Goal: Communication & Community: Answer question/provide support

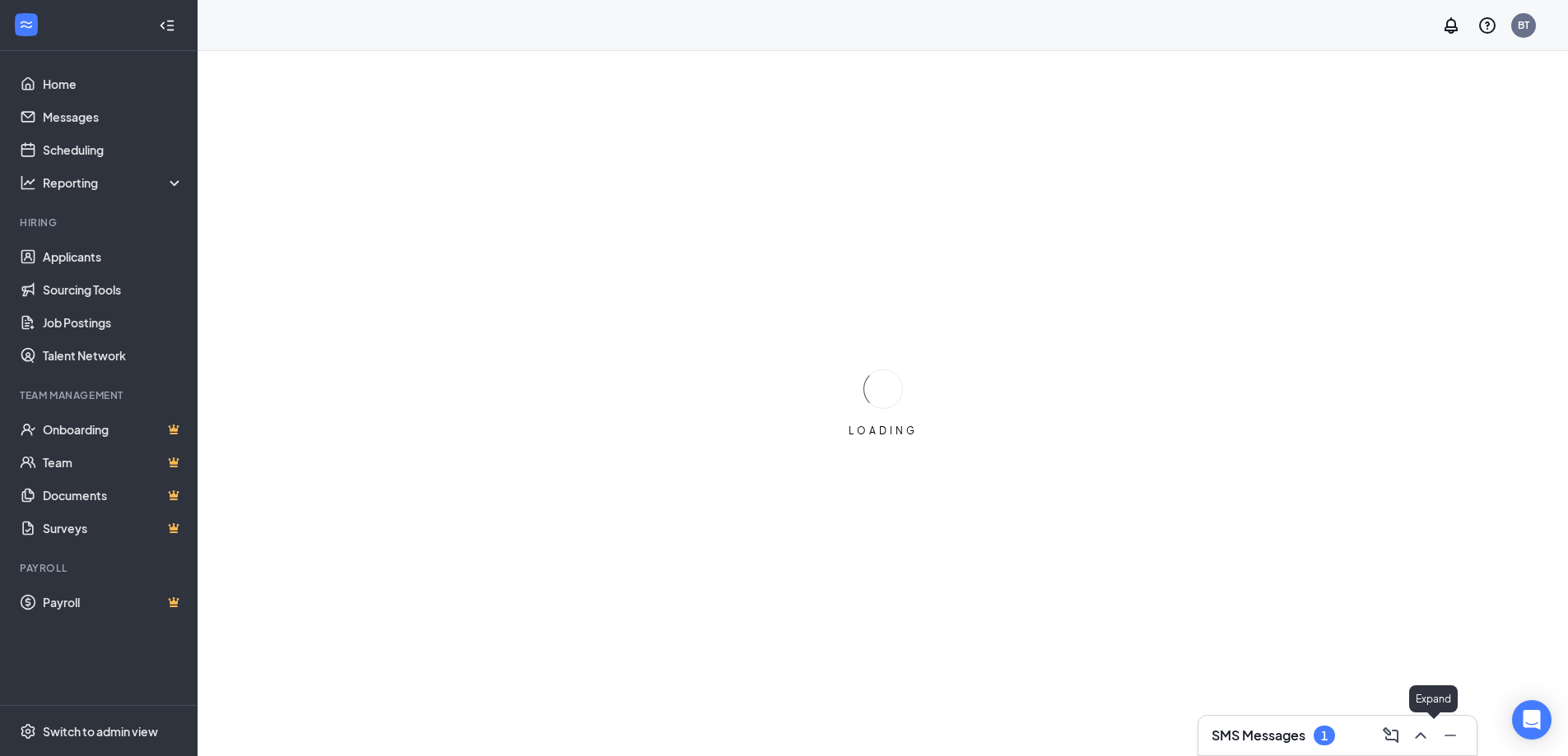
click at [1429, 739] on icon "ChevronUp" at bounding box center [1420, 736] width 20 height 20
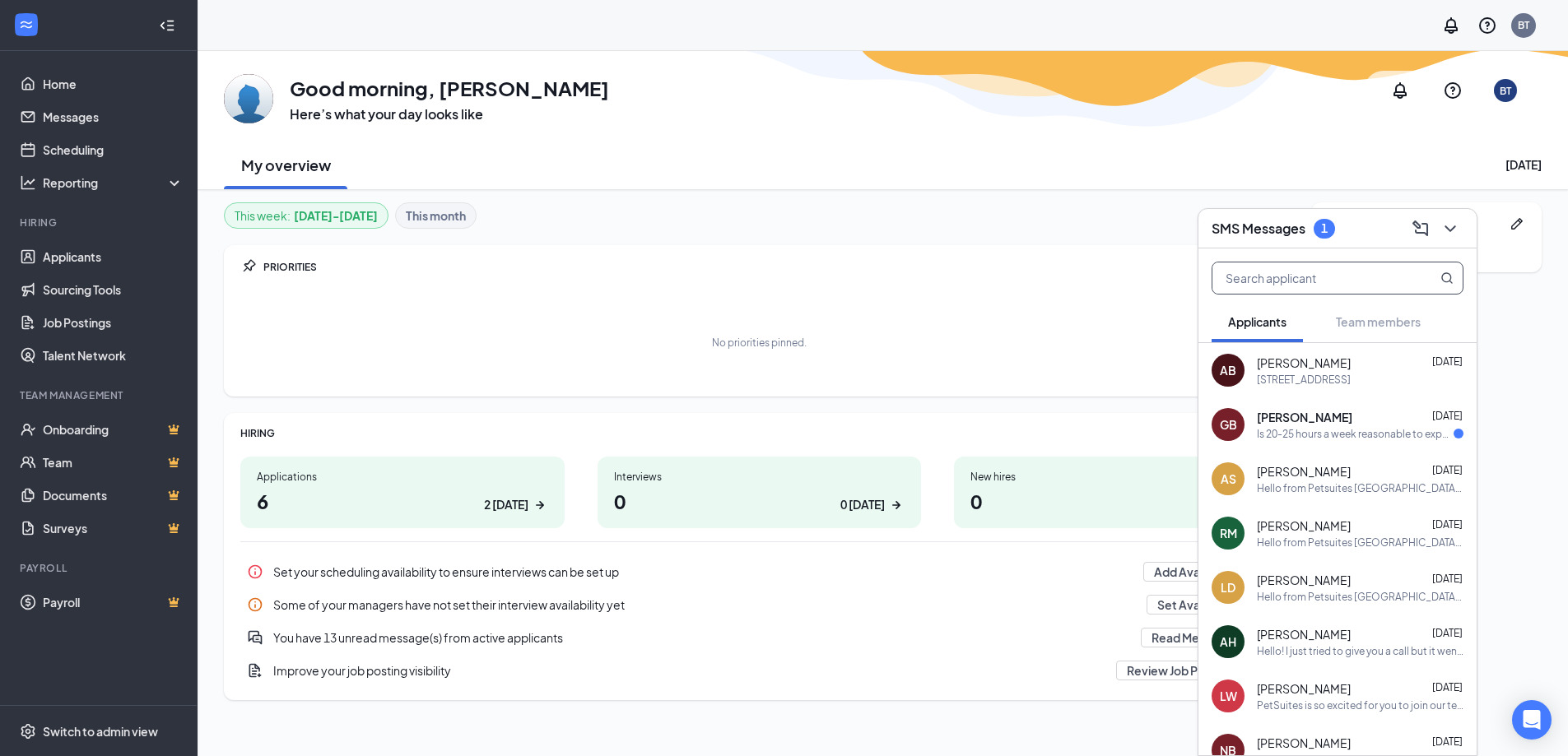
click at [1364, 273] on input "text" at bounding box center [1309, 278] width 195 height 32
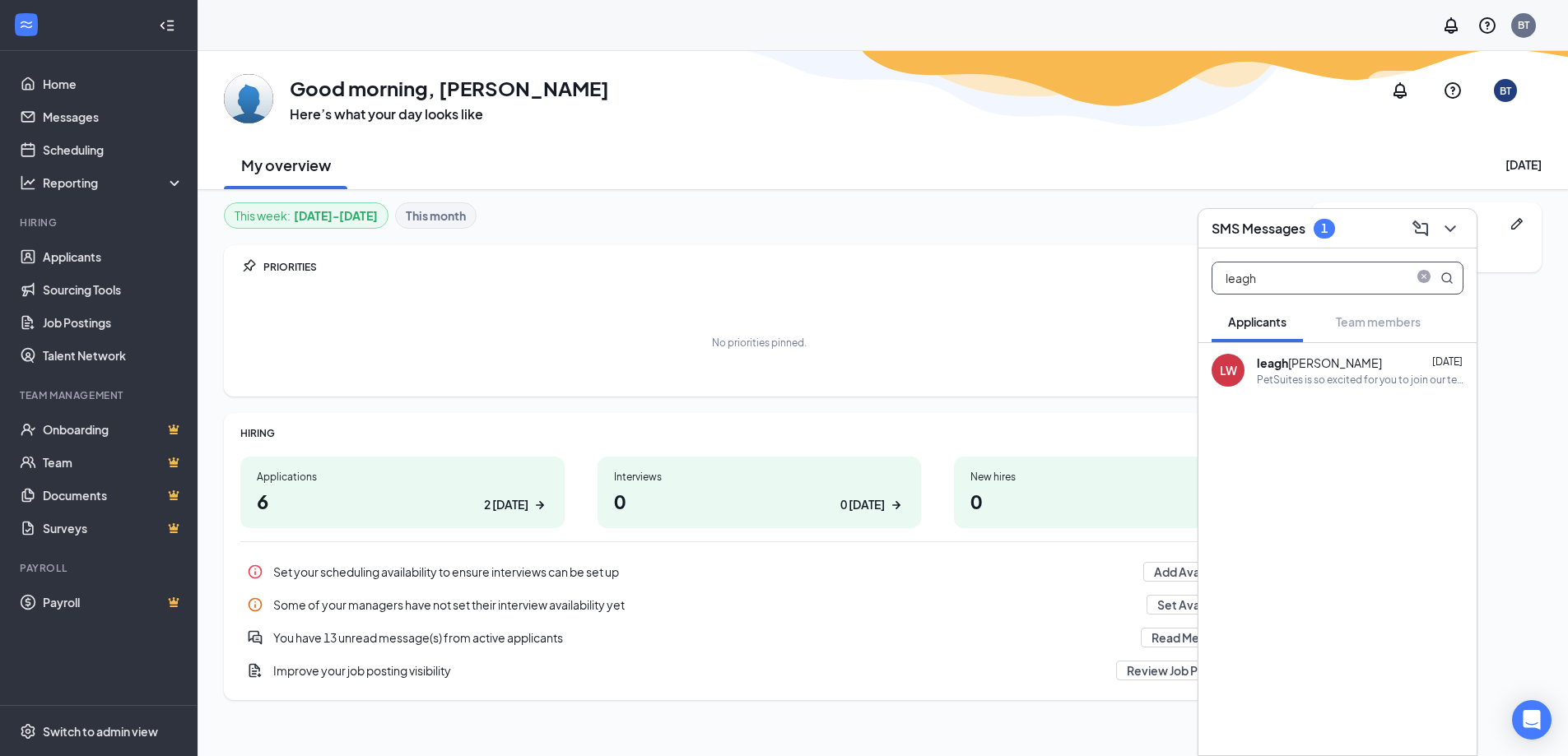
type input "leagh"
click at [1322, 379] on div "PetSuites is so excited for you to join our team! Do you know anyone else who m…" at bounding box center [1360, 379] width 207 height 14
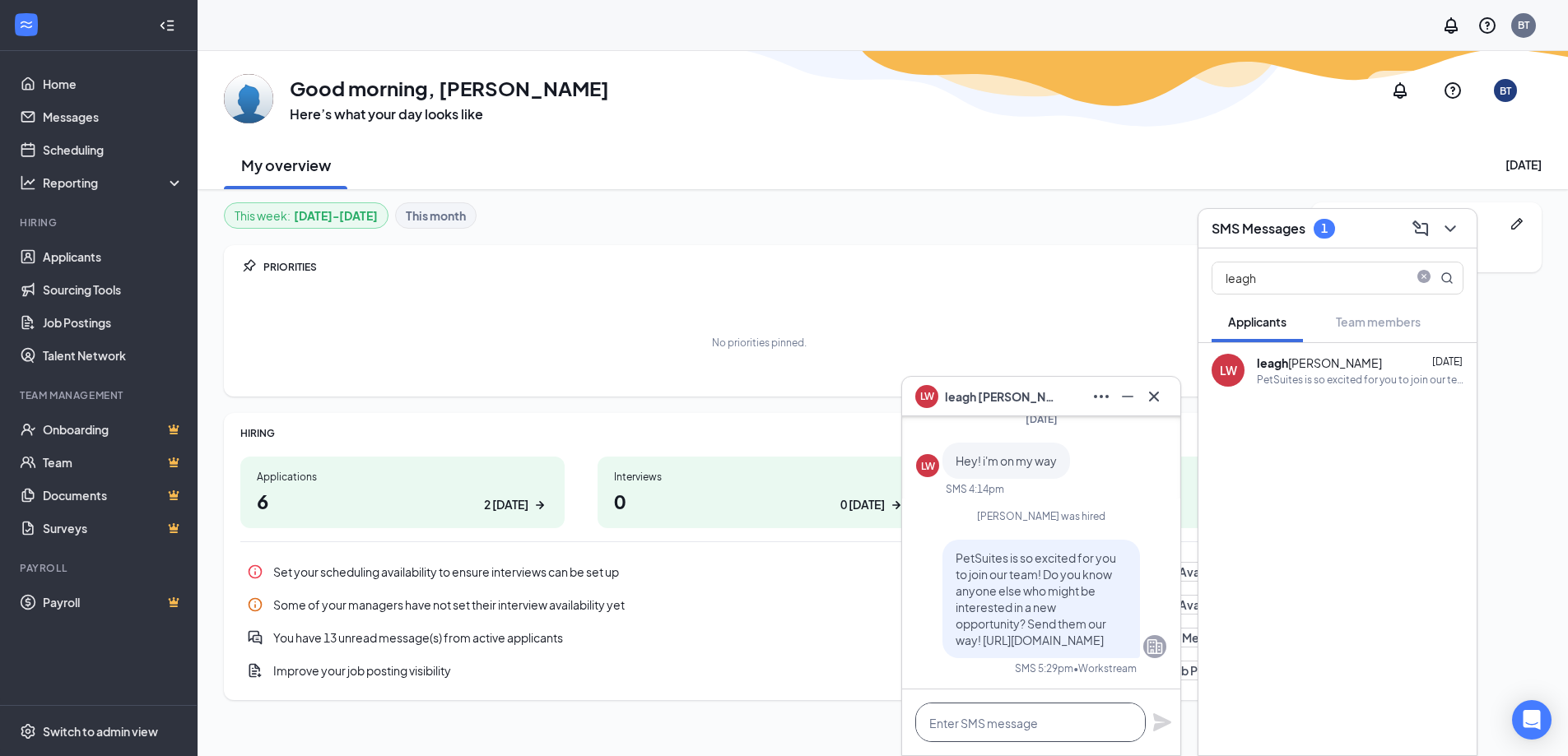
click at [1031, 732] on textarea at bounding box center [1030, 722] width 230 height 39
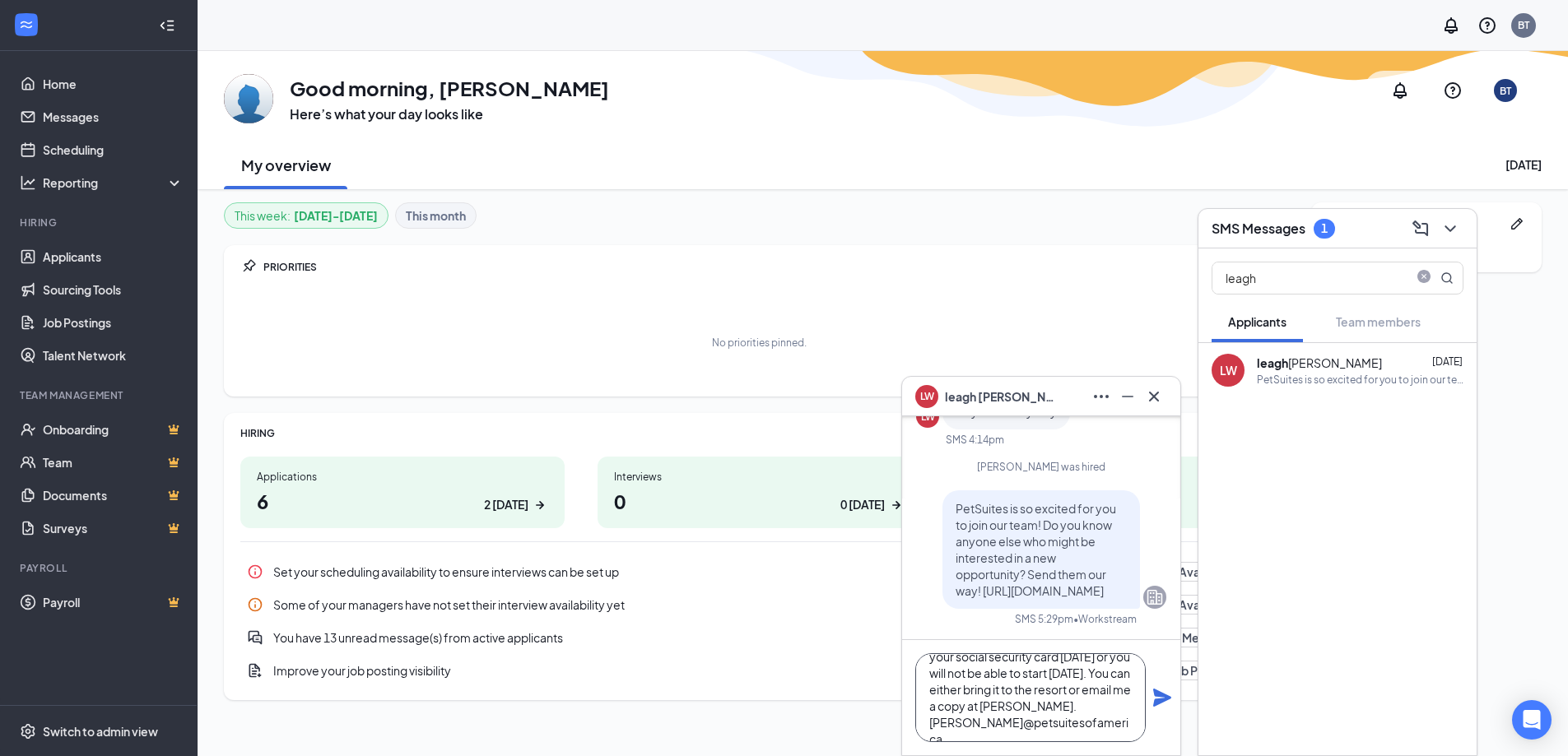
scroll to position [50, 0]
type textarea "Hello from Petsuites! I need a copy of your social security card [DATE] or you …"
click at [1162, 702] on icon "Plane" at bounding box center [1161, 697] width 18 height 18
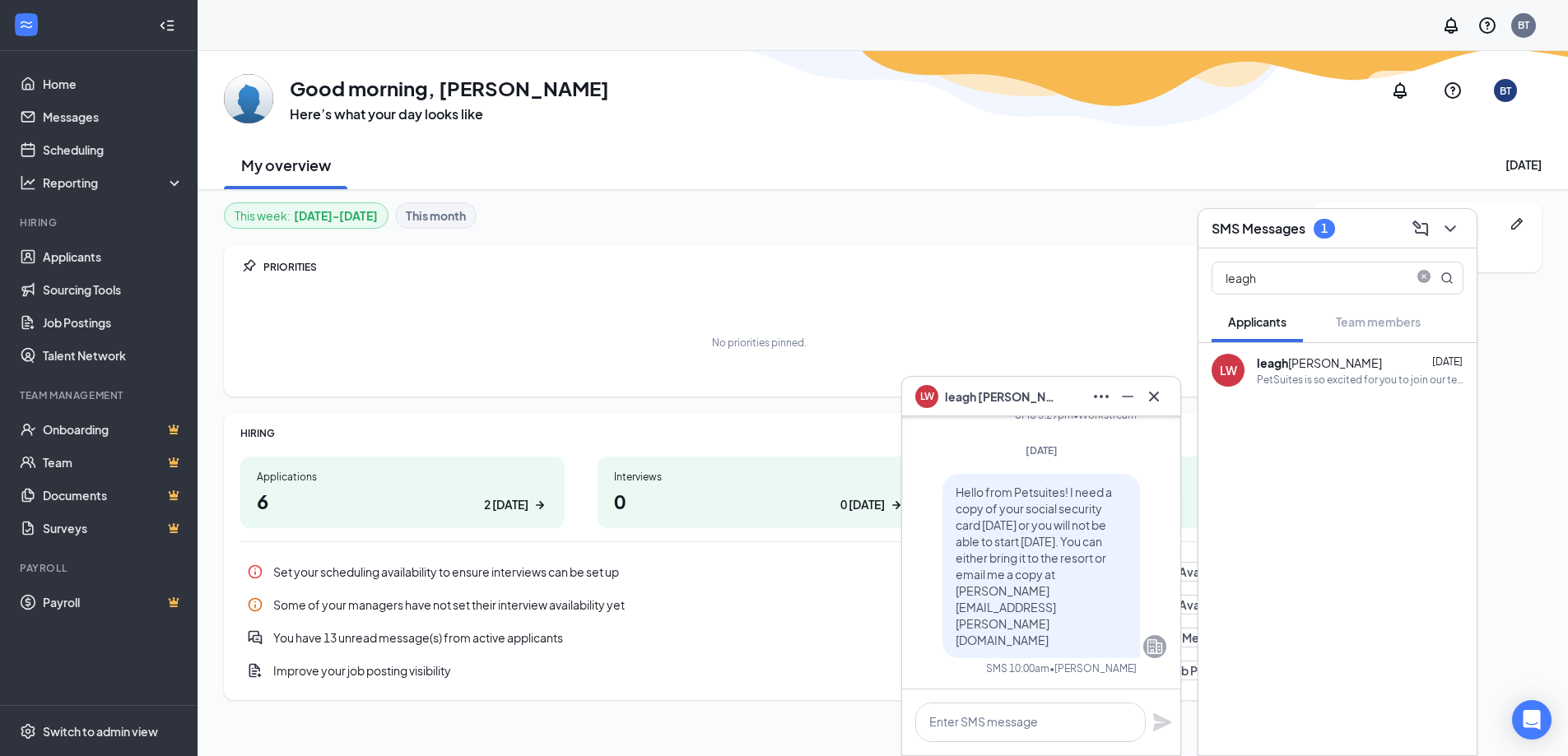
scroll to position [0, 0]
click at [1166, 398] on button at bounding box center [1154, 397] width 26 height 26
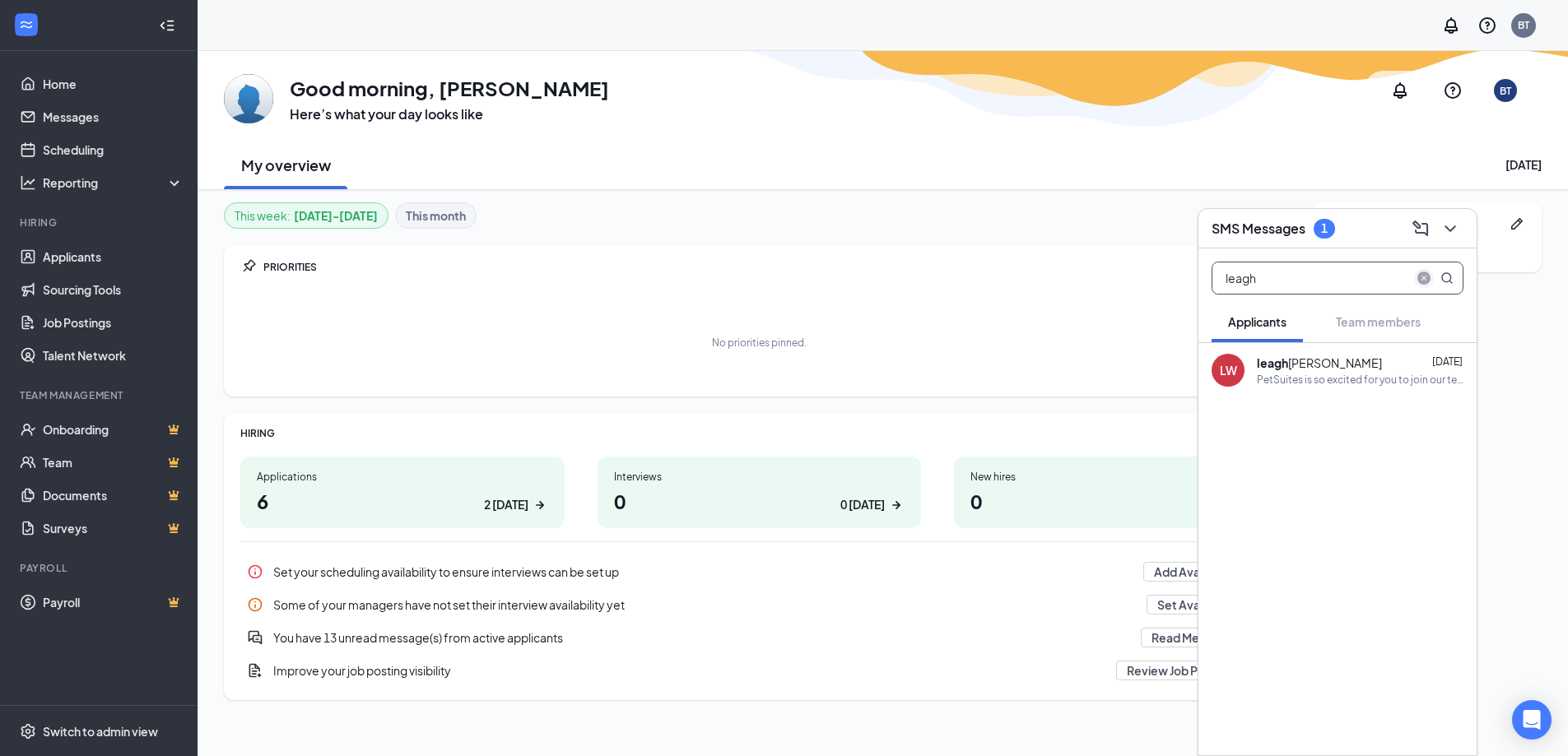
click at [1421, 277] on icon "close-circle" at bounding box center [1424, 278] width 13 height 13
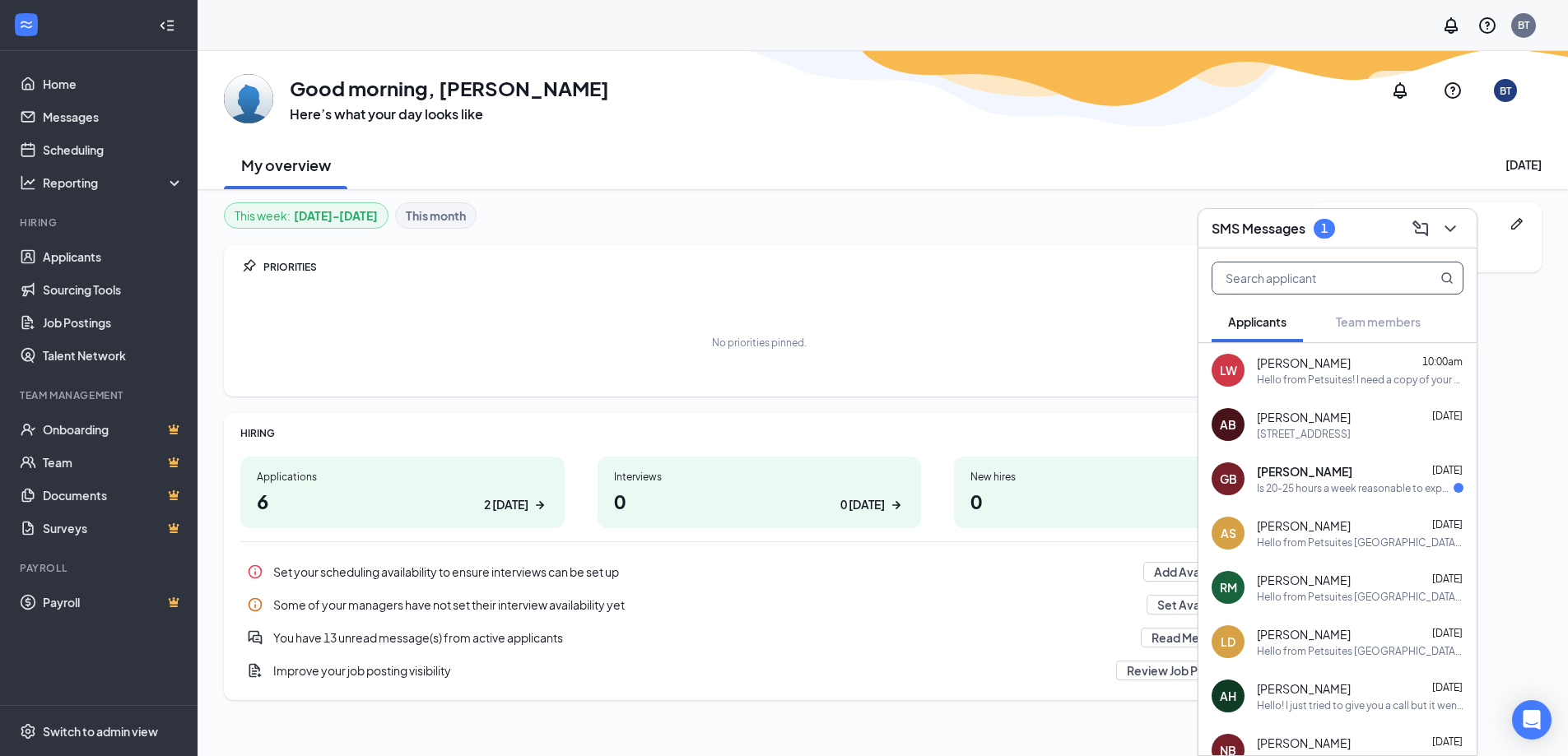
click at [1336, 476] on div "[PERSON_NAME] [DATE]" at bounding box center [1360, 472] width 207 height 17
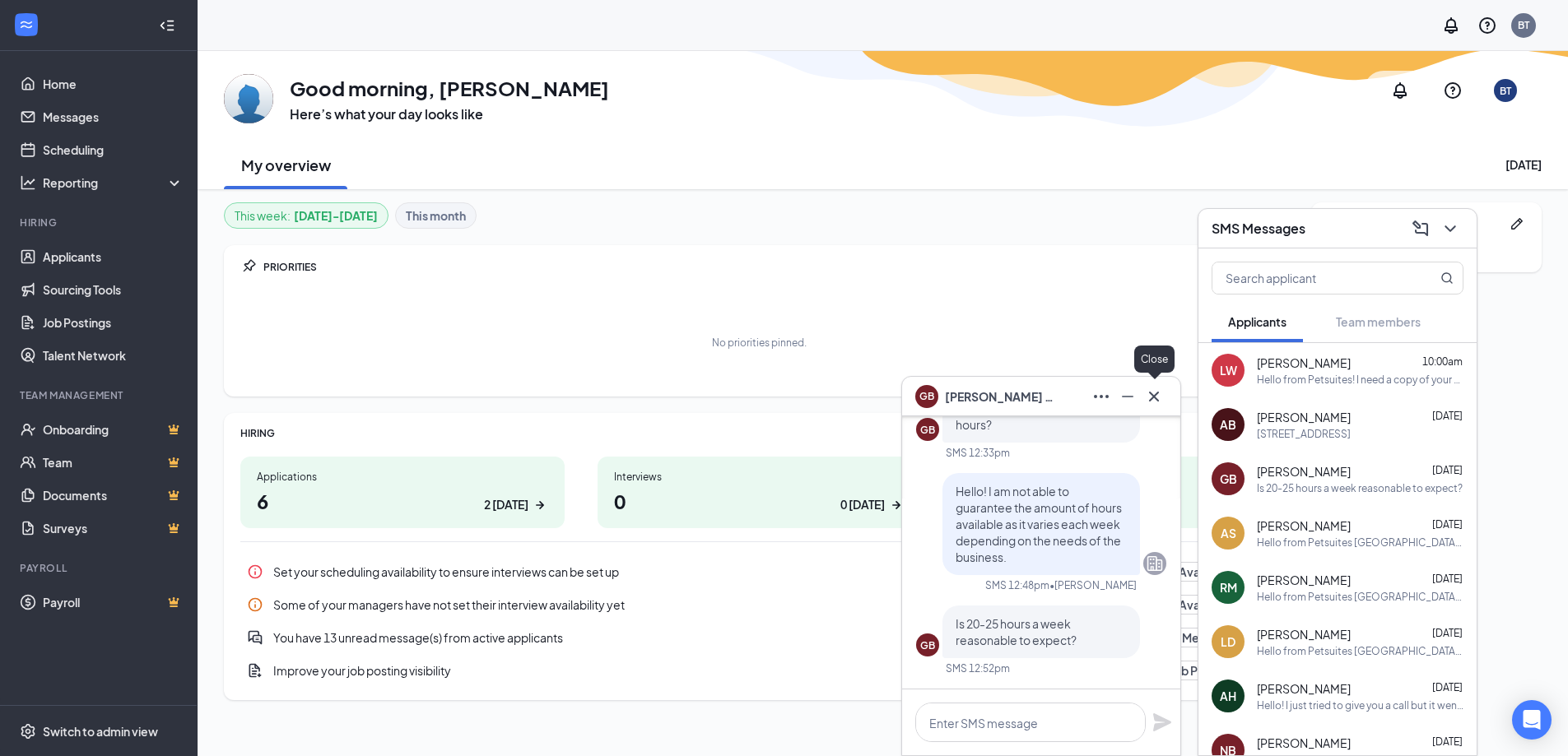
click at [1163, 393] on icon "Cross" at bounding box center [1154, 396] width 20 height 20
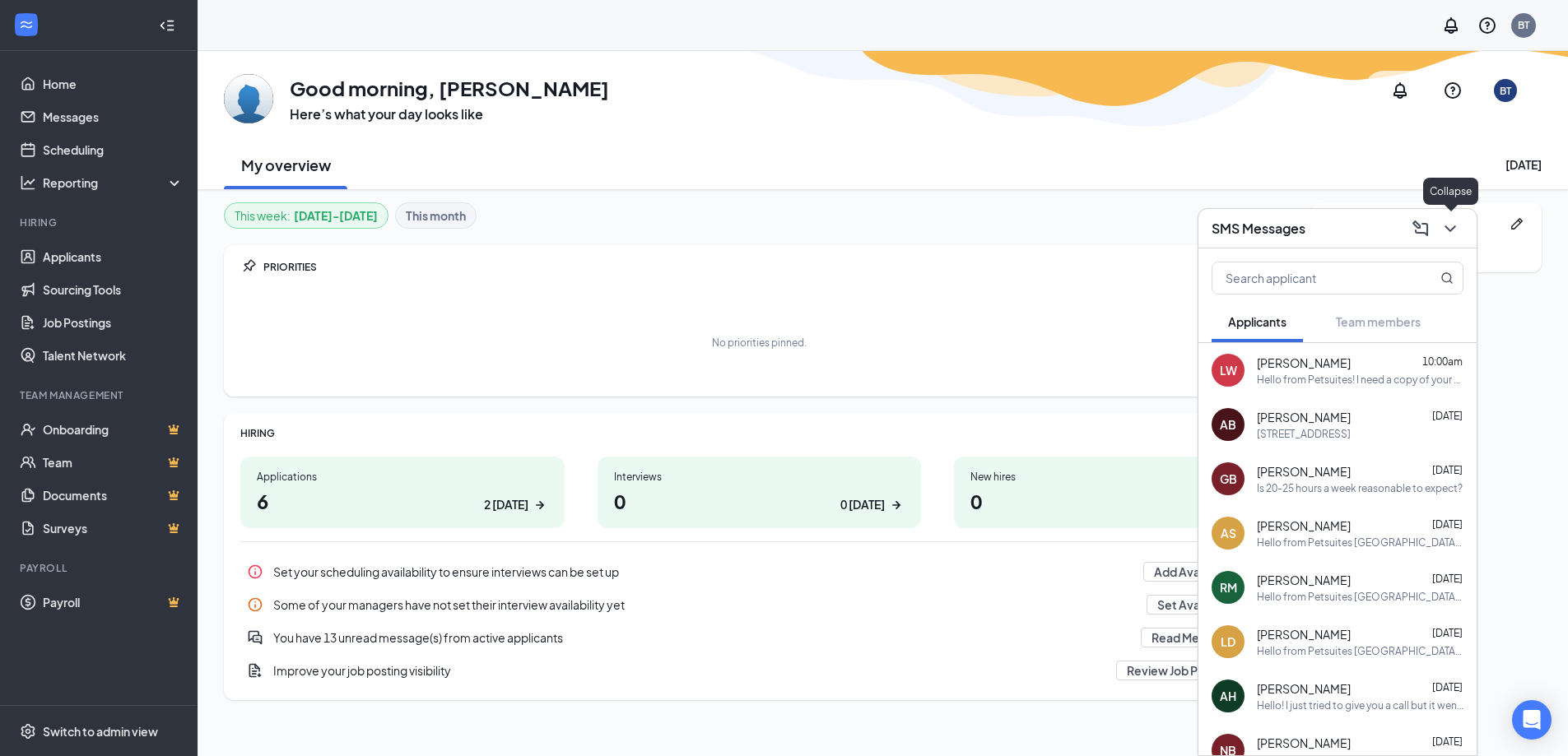
click at [1440, 236] on button at bounding box center [1450, 229] width 26 height 26
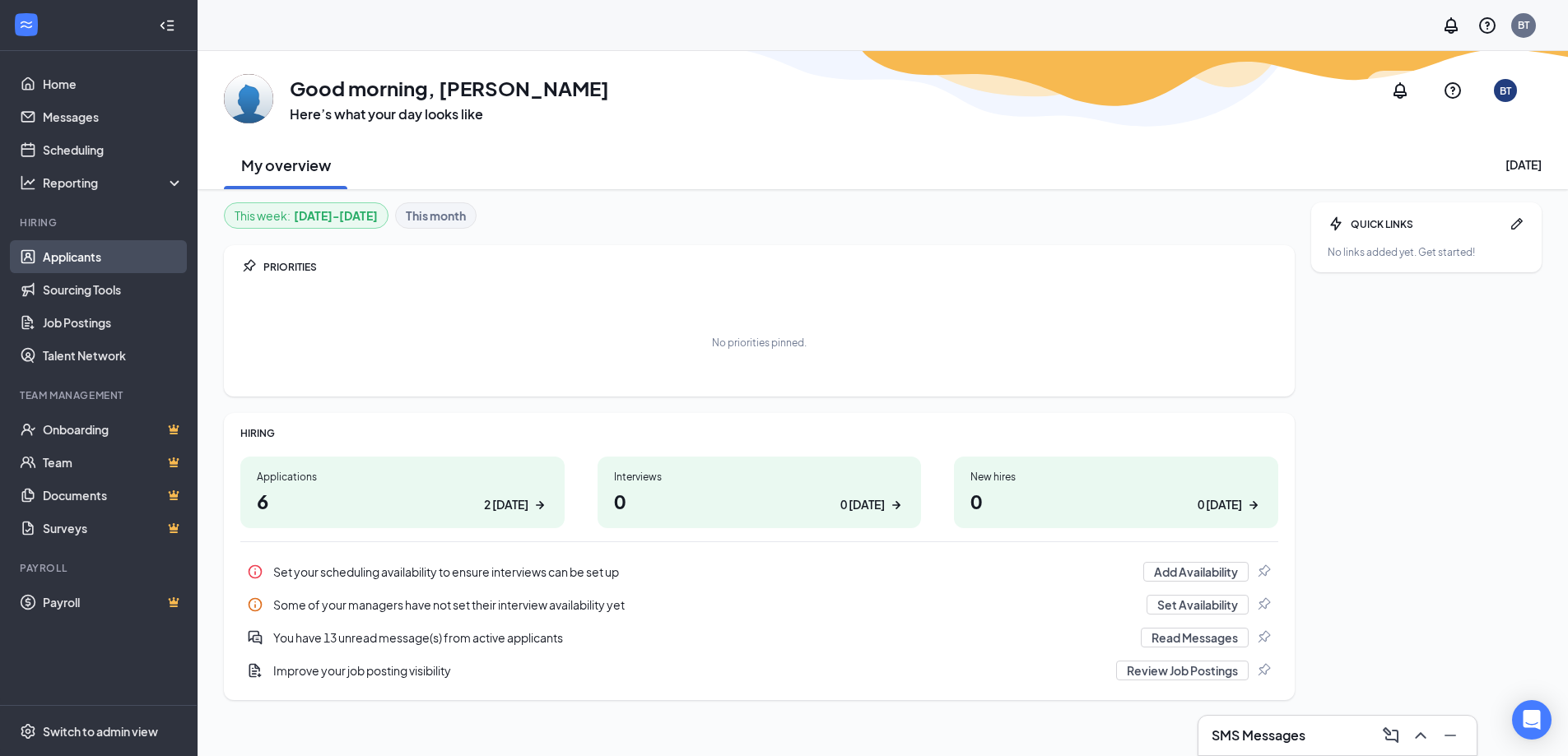
click at [74, 245] on link "Applicants" at bounding box center [113, 256] width 141 height 33
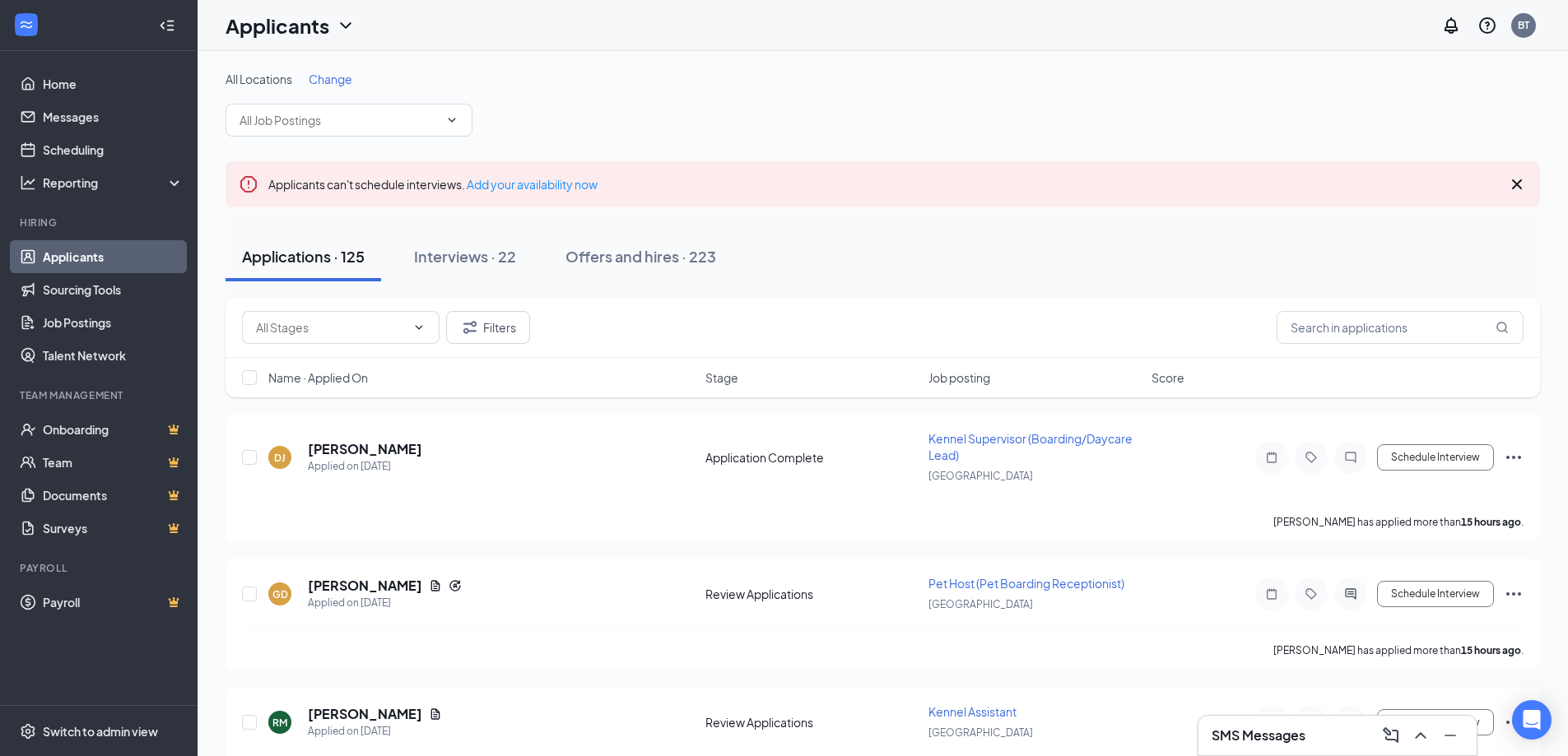
click at [330, 76] on span "Change" at bounding box center [330, 79] width 44 height 15
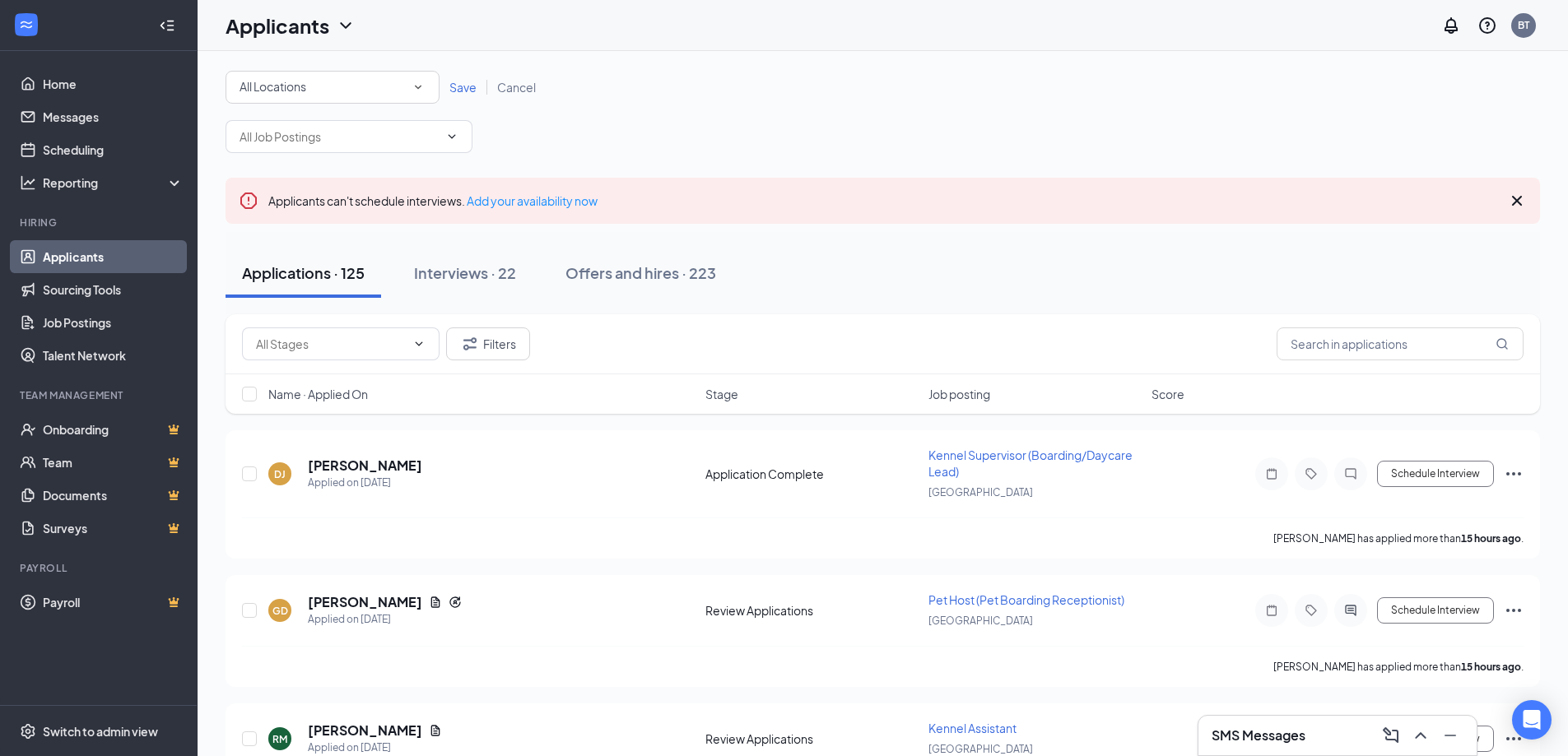
click at [345, 86] on div "All Locations" at bounding box center [332, 87] width 186 height 20
click at [340, 202] on li "[GEOGRAPHIC_DATA]" at bounding box center [332, 212] width 214 height 39
click at [465, 85] on span "Save" at bounding box center [463, 88] width 27 height 15
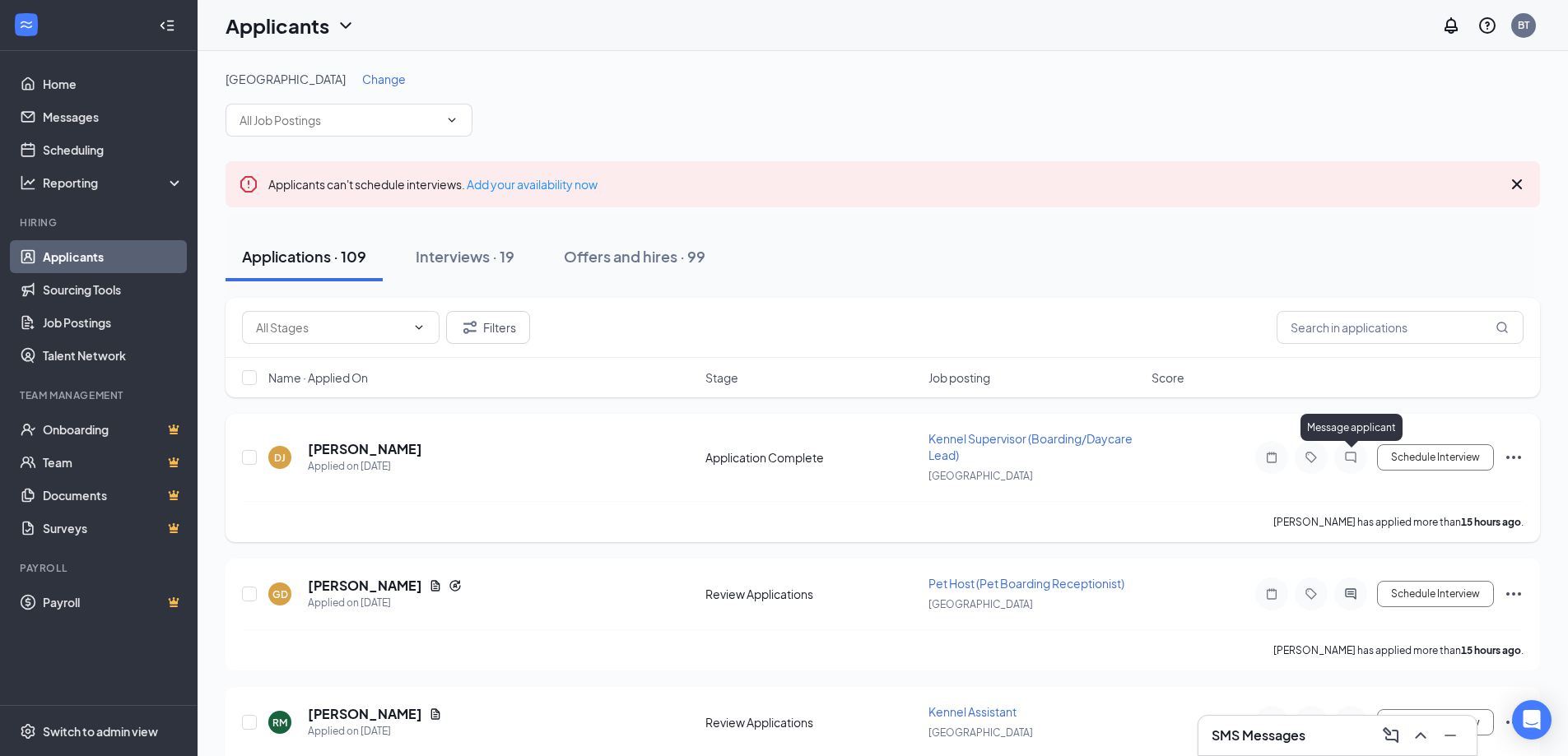
click at [1347, 452] on icon "ChatInactive" at bounding box center [1350, 457] width 20 height 13
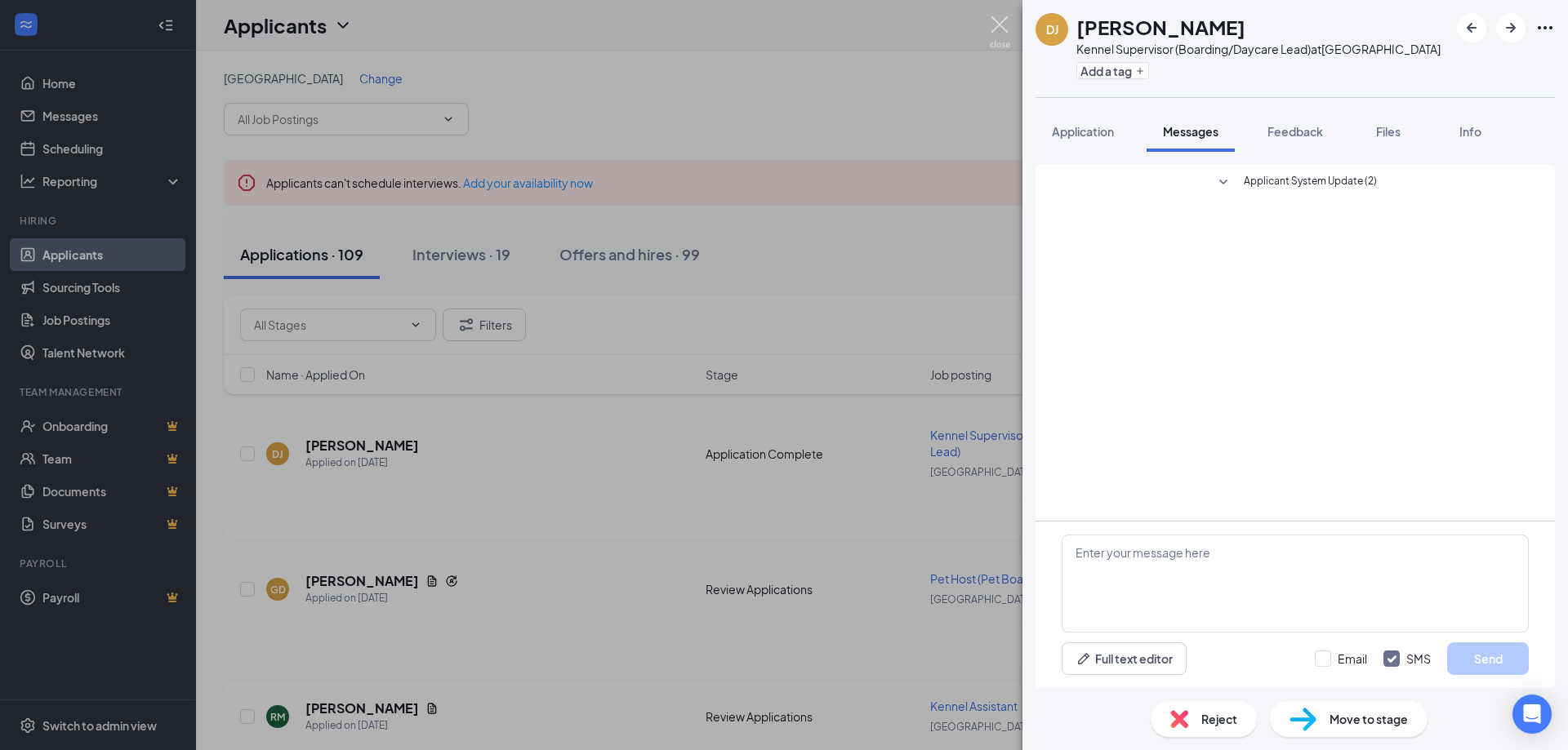
click at [1007, 23] on img at bounding box center [1000, 32] width 20 height 31
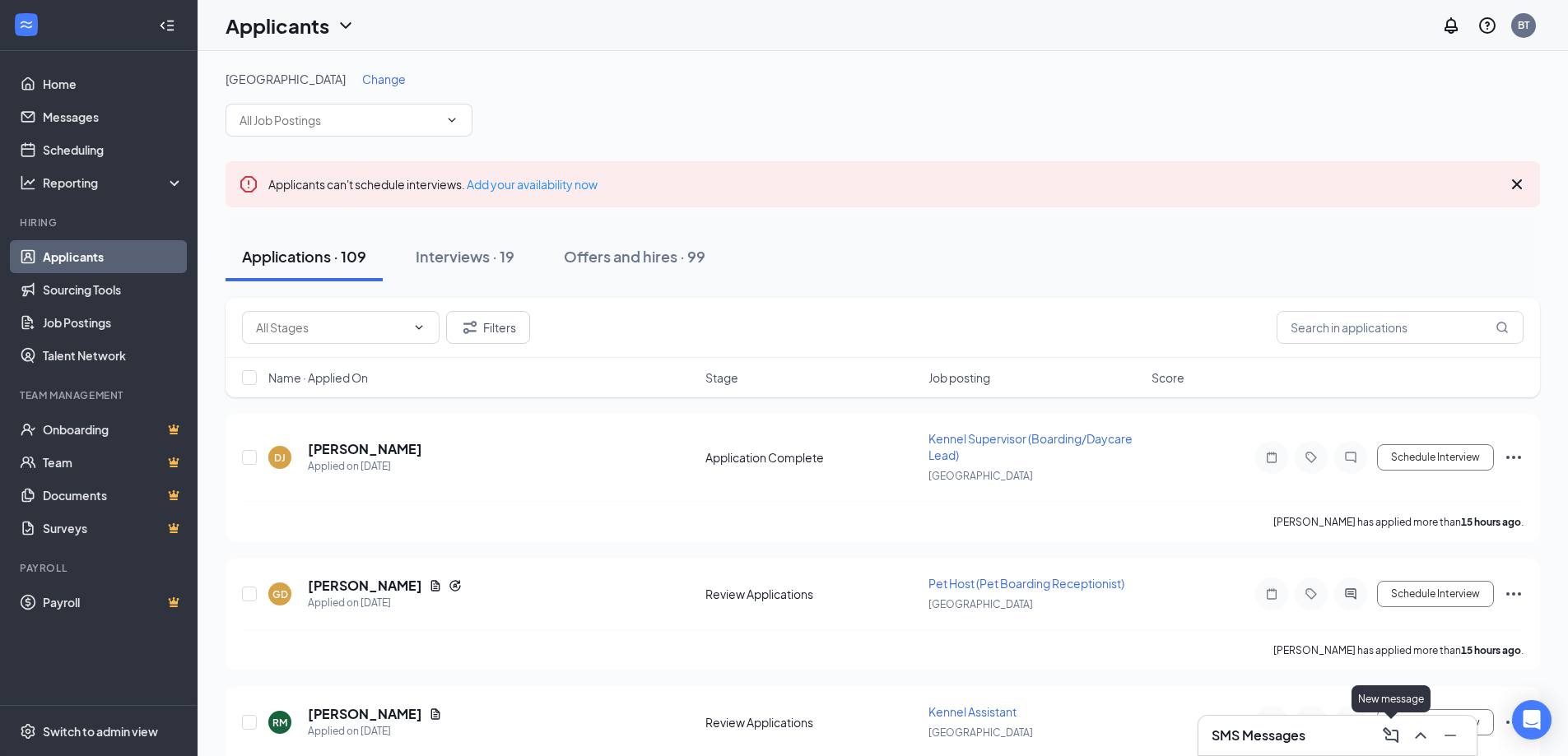
click at [1413, 732] on icon "ChevronUp" at bounding box center [1420, 736] width 20 height 20
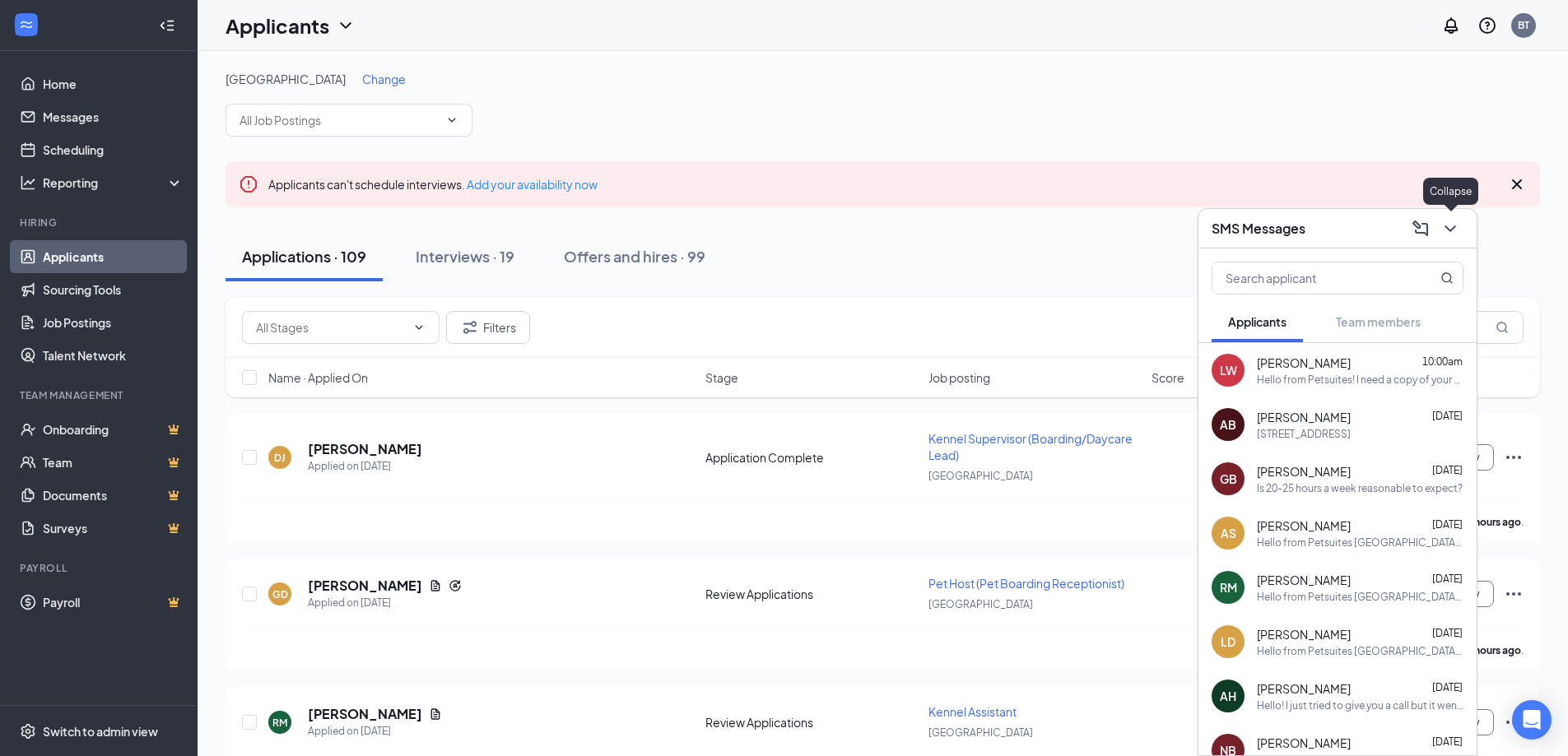
click at [1462, 227] on button at bounding box center [1450, 229] width 26 height 26
